Goal: Task Accomplishment & Management: Manage account settings

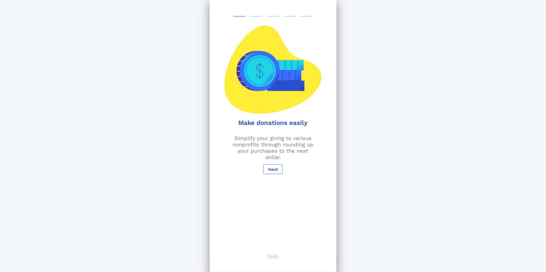
click at [272, 256] on p "Skip" at bounding box center [273, 256] width 11 height 6
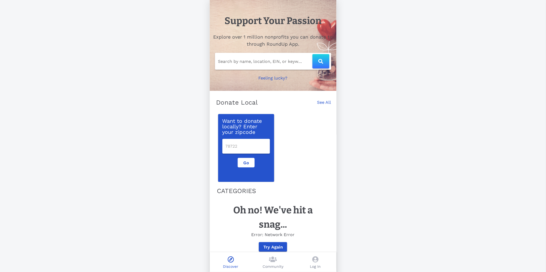
click at [251, 23] on h1 "Support Your Passion" at bounding box center [273, 21] width 97 height 14
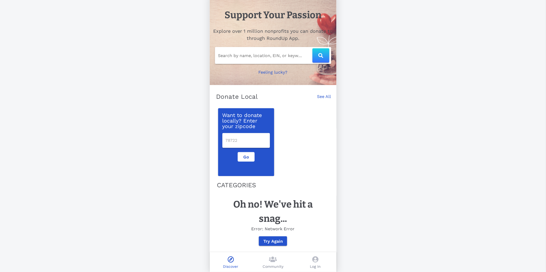
click at [315, 263] on span at bounding box center [315, 260] width 6 height 8
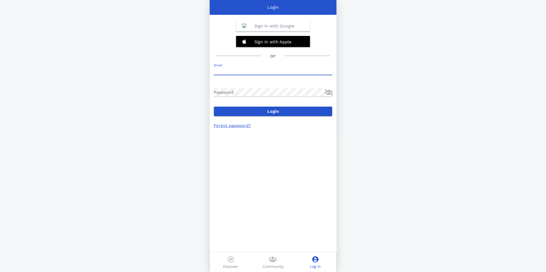
click at [229, 69] on input "Email" at bounding box center [273, 71] width 118 height 8
type input "[EMAIL_ADDRESS][DOMAIN_NAME]"
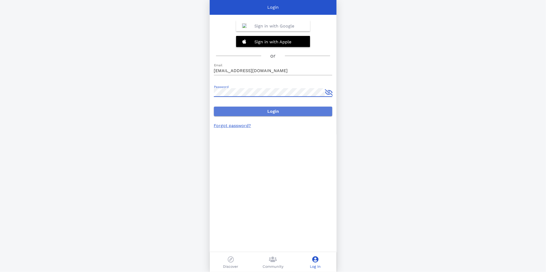
click at [259, 114] on button "Login" at bounding box center [273, 112] width 118 height 10
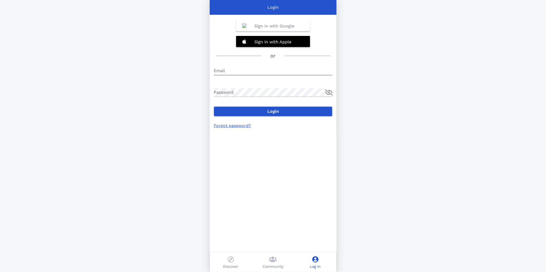
click at [232, 68] on input "Email" at bounding box center [273, 71] width 118 height 8
type input "dlw72al@yahoo.com"
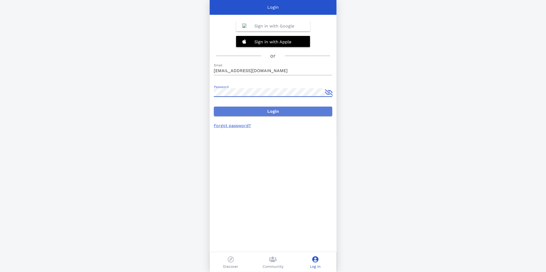
click at [272, 113] on span "Login" at bounding box center [273, 111] width 110 height 5
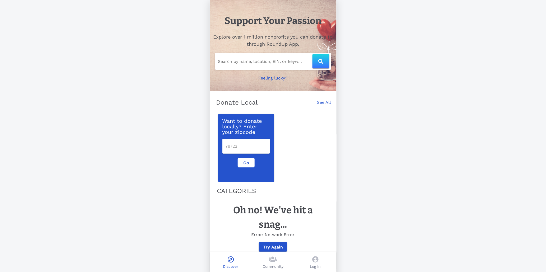
scroll to position [10, 0]
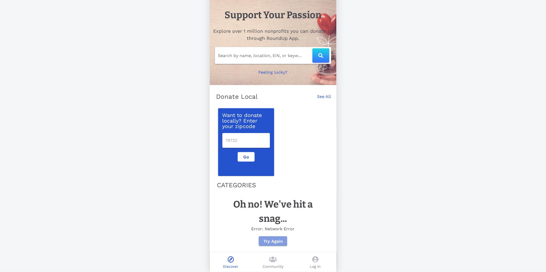
click at [274, 240] on span "Try Again" at bounding box center [273, 241] width 20 height 5
click at [319, 258] on div "Log In" at bounding box center [315, 262] width 42 height 20
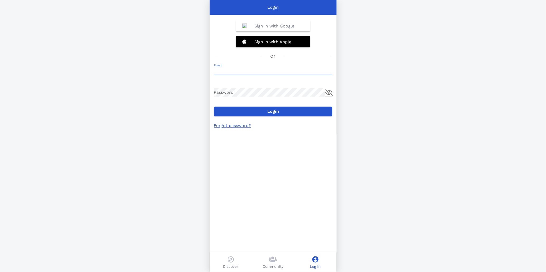
click at [247, 72] on input "Email" at bounding box center [273, 71] width 118 height 8
type input "[EMAIL_ADDRESS][DOMAIN_NAME]"
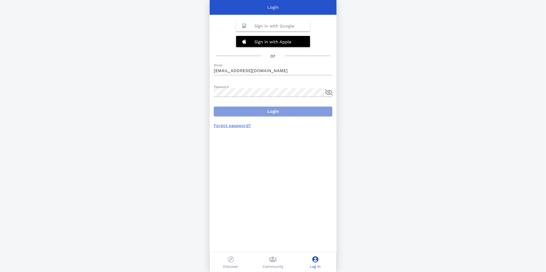
click at [264, 114] on button "Login" at bounding box center [273, 112] width 118 height 10
